Goal: Transaction & Acquisition: Purchase product/service

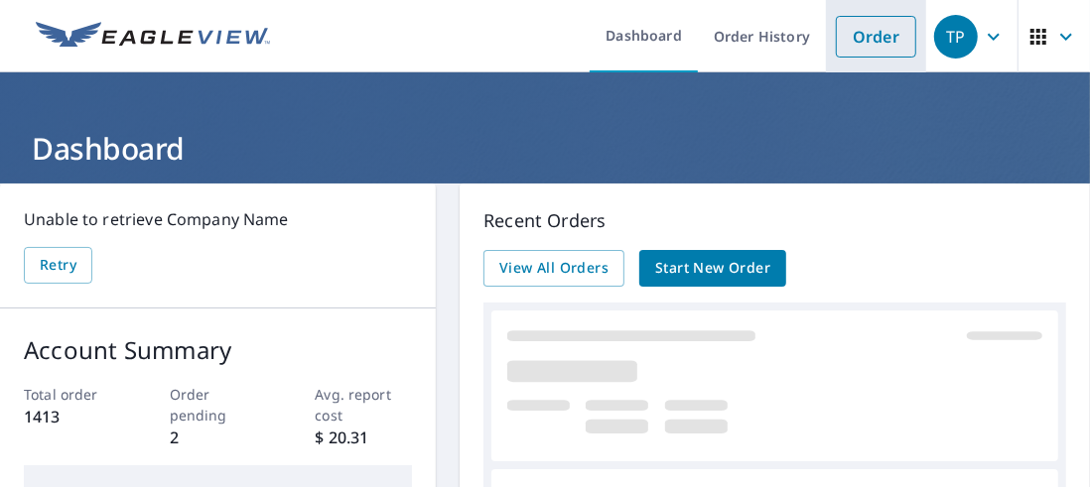
click at [860, 51] on link "Order" at bounding box center [876, 37] width 80 height 42
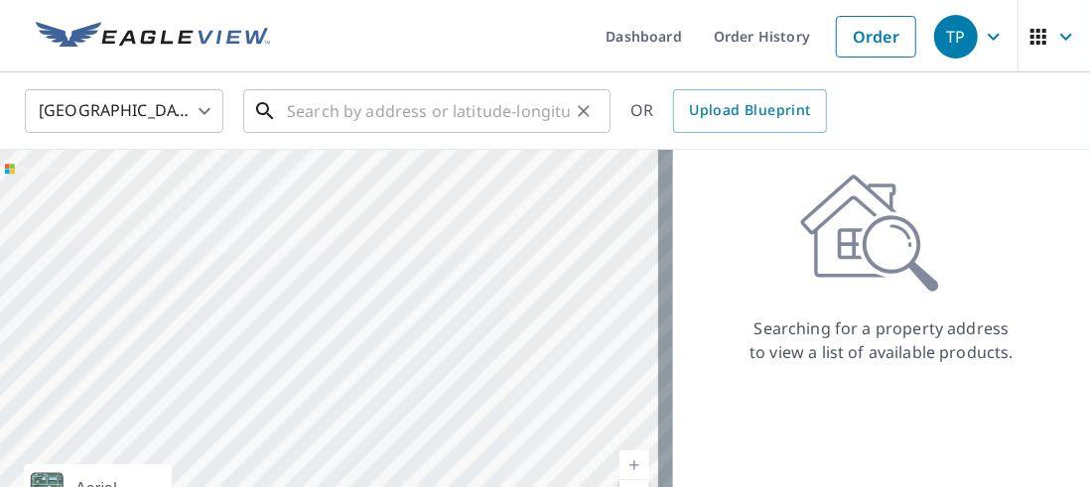
click at [327, 120] on input "text" at bounding box center [428, 111] width 283 height 56
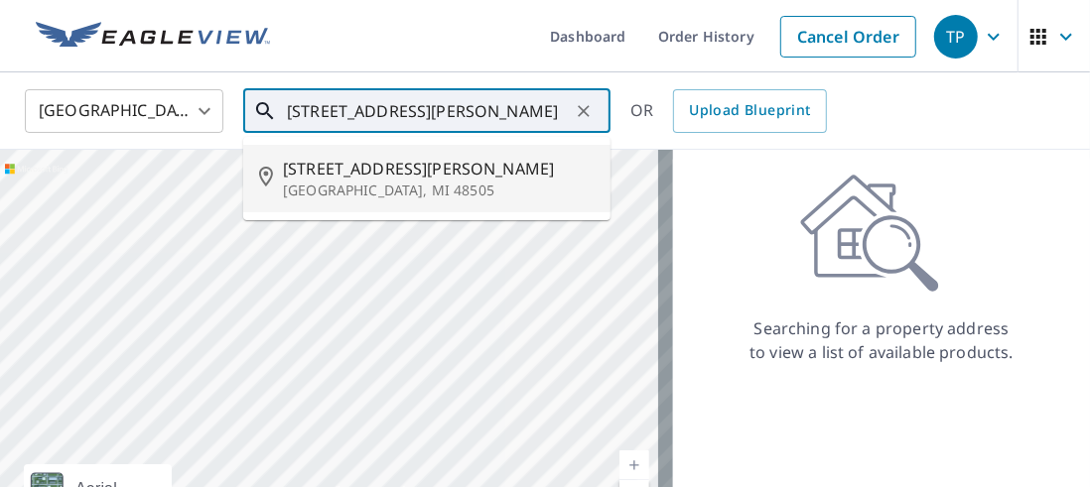
click at [352, 158] on span "[STREET_ADDRESS][PERSON_NAME]" at bounding box center [439, 169] width 312 height 24
type input "[STREET_ADDRESS][PERSON_NAME]"
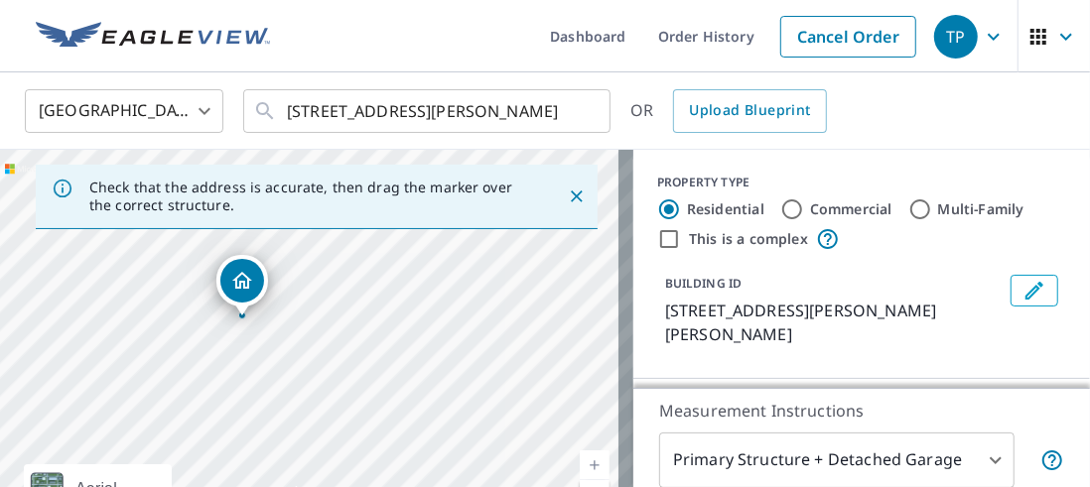
drag, startPoint x: 351, startPoint y: 394, endPoint x: 378, endPoint y: 334, distance: 66.2
click at [382, 333] on div "[STREET_ADDRESS][PERSON_NAME]" at bounding box center [316, 358] width 633 height 417
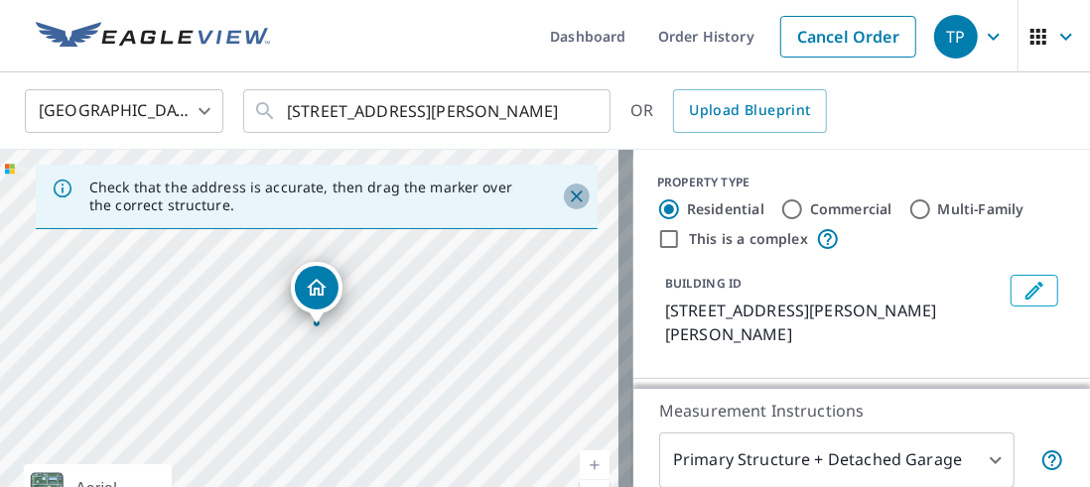
click at [567, 193] on icon "Close" at bounding box center [577, 197] width 20 height 20
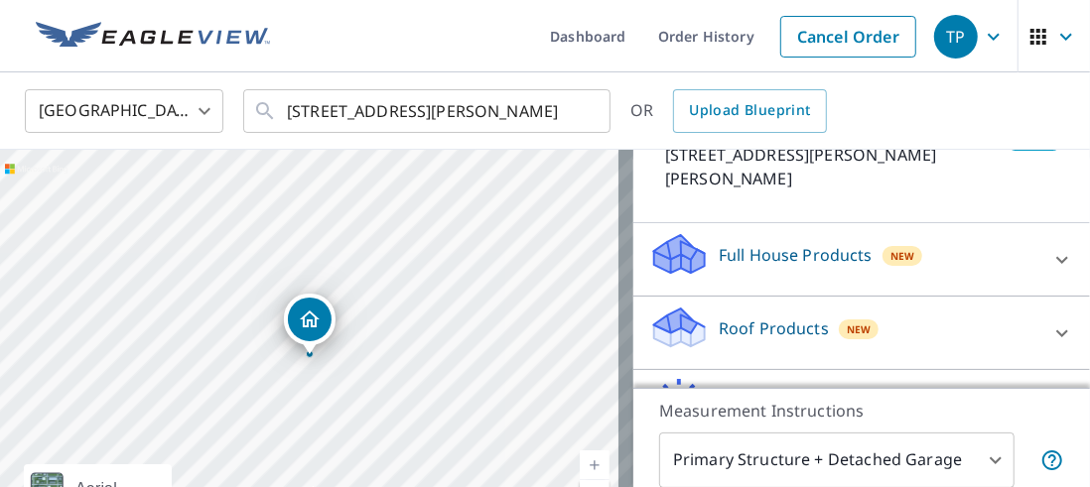
scroll to position [199, 0]
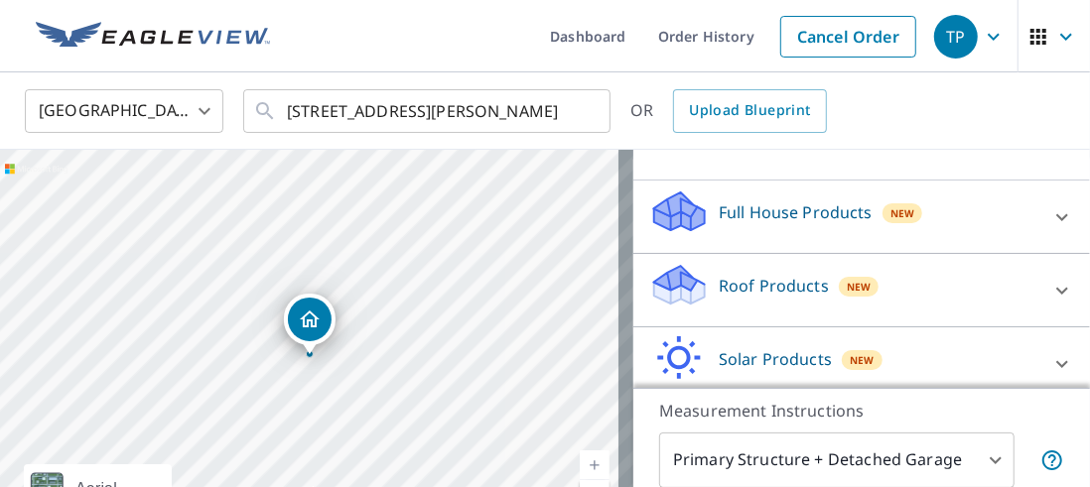
click at [691, 263] on icon at bounding box center [679, 285] width 60 height 47
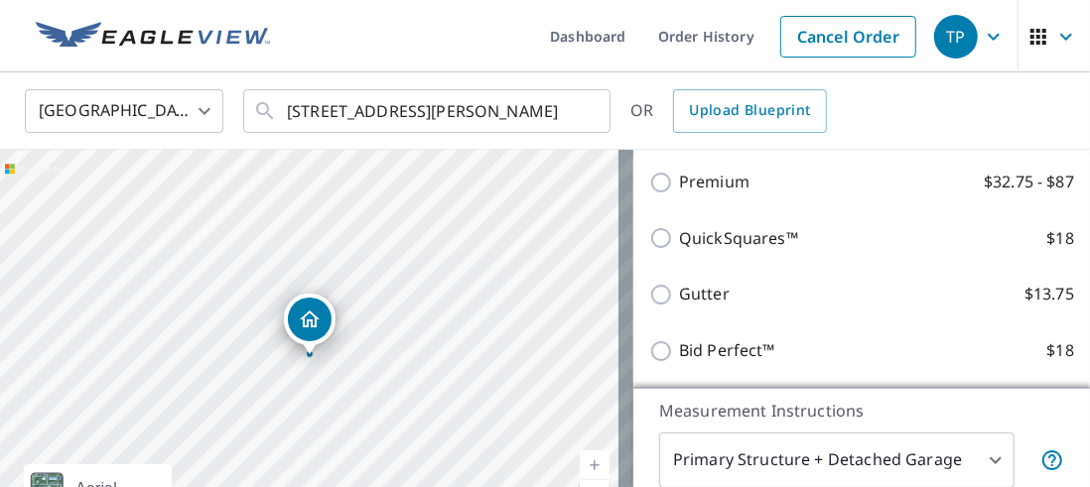
scroll to position [397, 0]
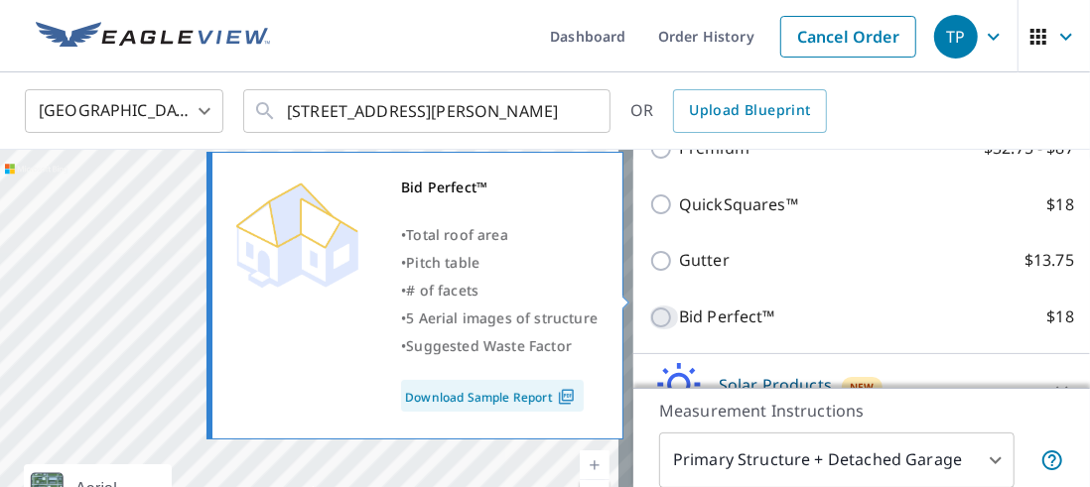
click at [649, 306] on input "Bid Perfect™ $18" at bounding box center [664, 318] width 30 height 24
checkbox input "true"
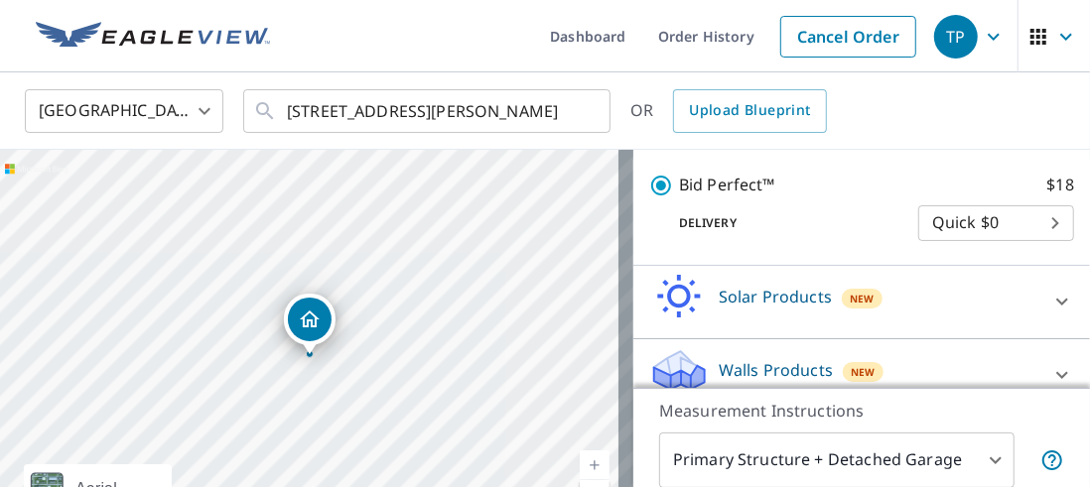
scroll to position [99, 0]
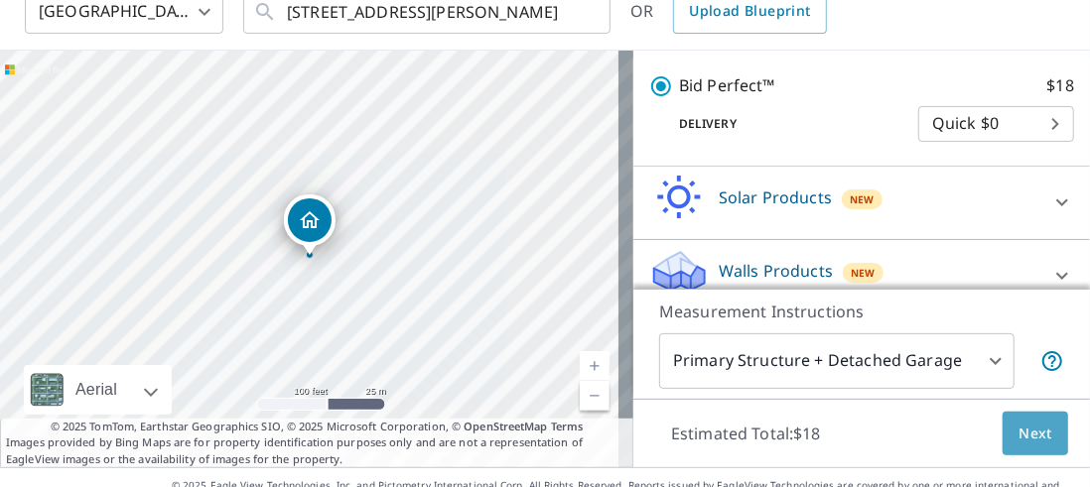
click at [1025, 440] on span "Next" at bounding box center [1035, 434] width 34 height 25
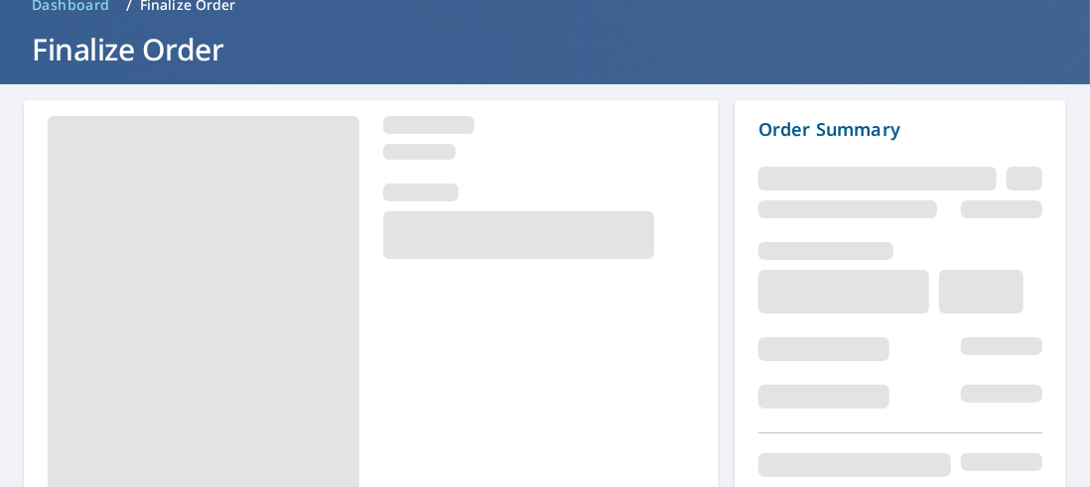
scroll to position [210, 0]
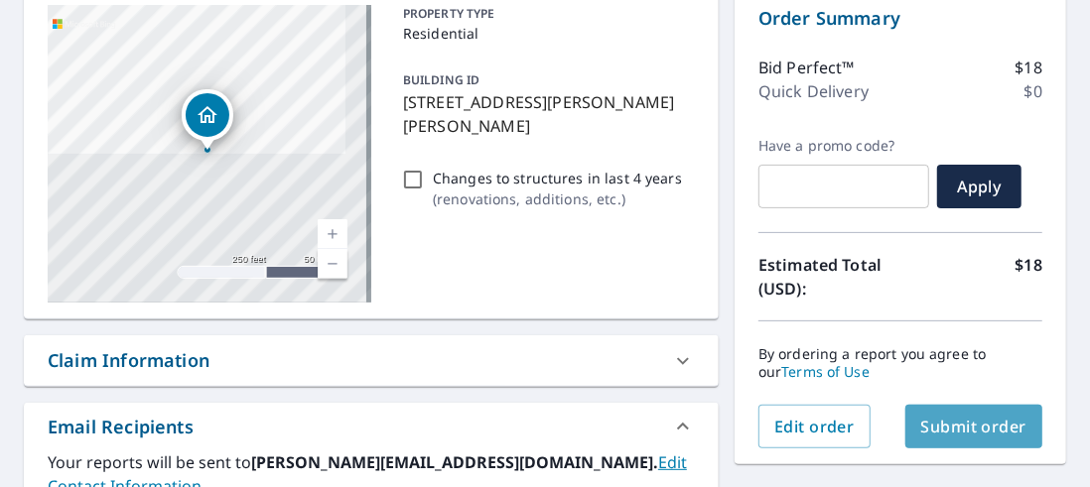
click at [956, 426] on span "Submit order" at bounding box center [974, 427] width 106 height 22
